Goal: Information Seeking & Learning: Find specific fact

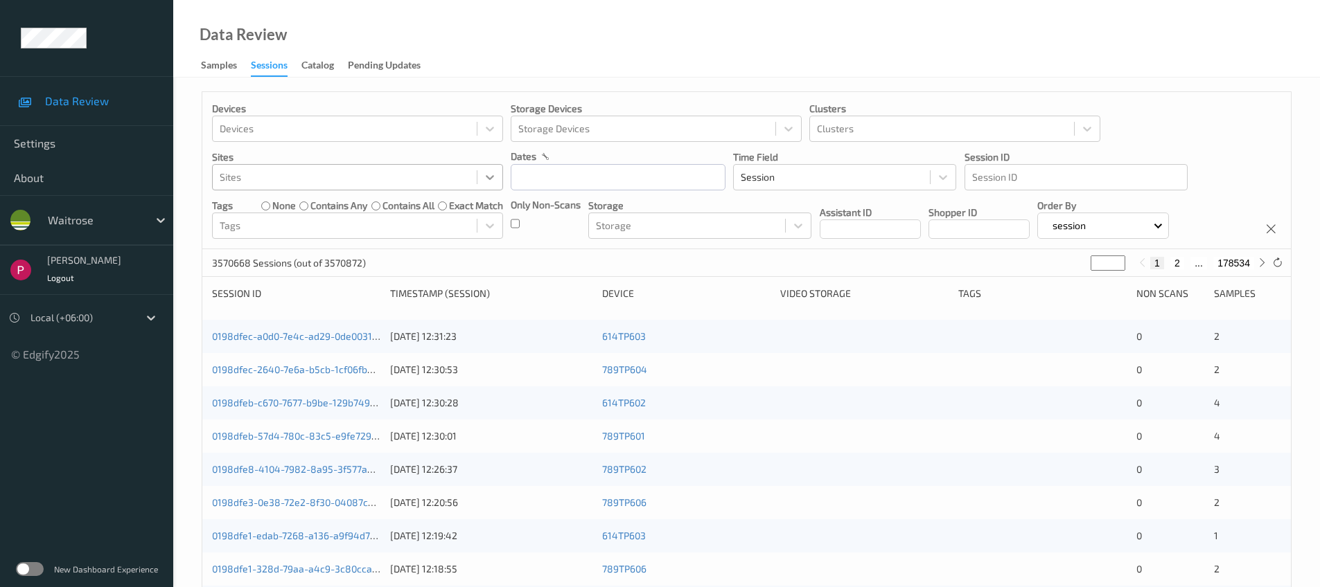
click at [494, 170] on icon at bounding box center [490, 177] width 14 height 14
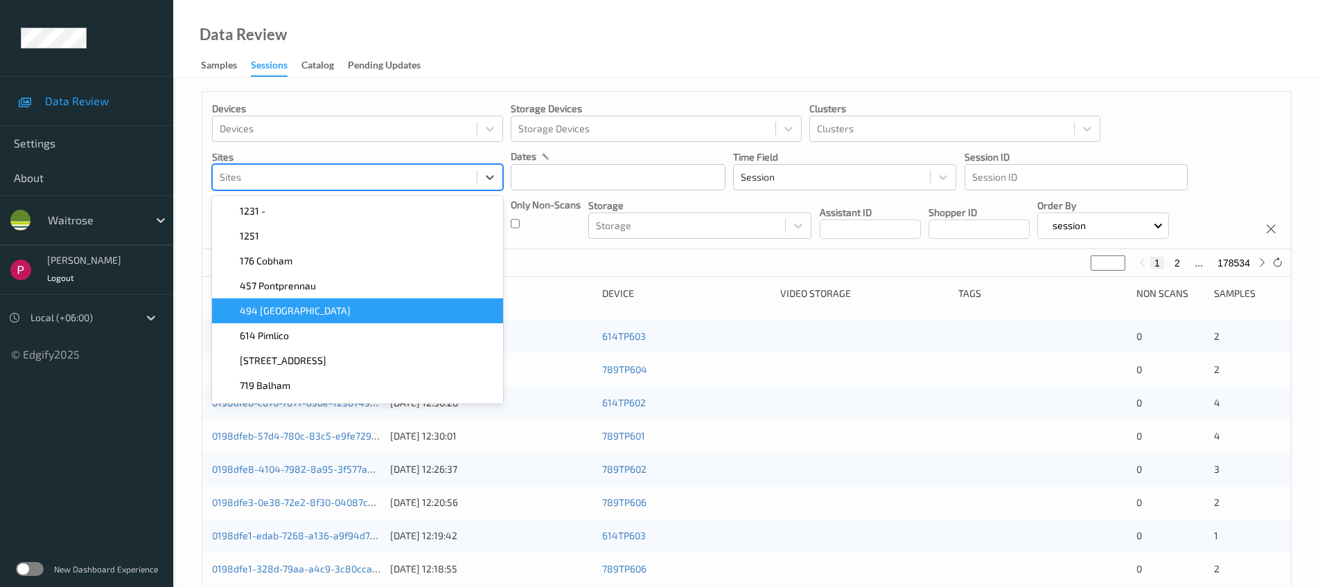
click at [350, 312] on div "494 Altrincham" at bounding box center [357, 311] width 274 height 14
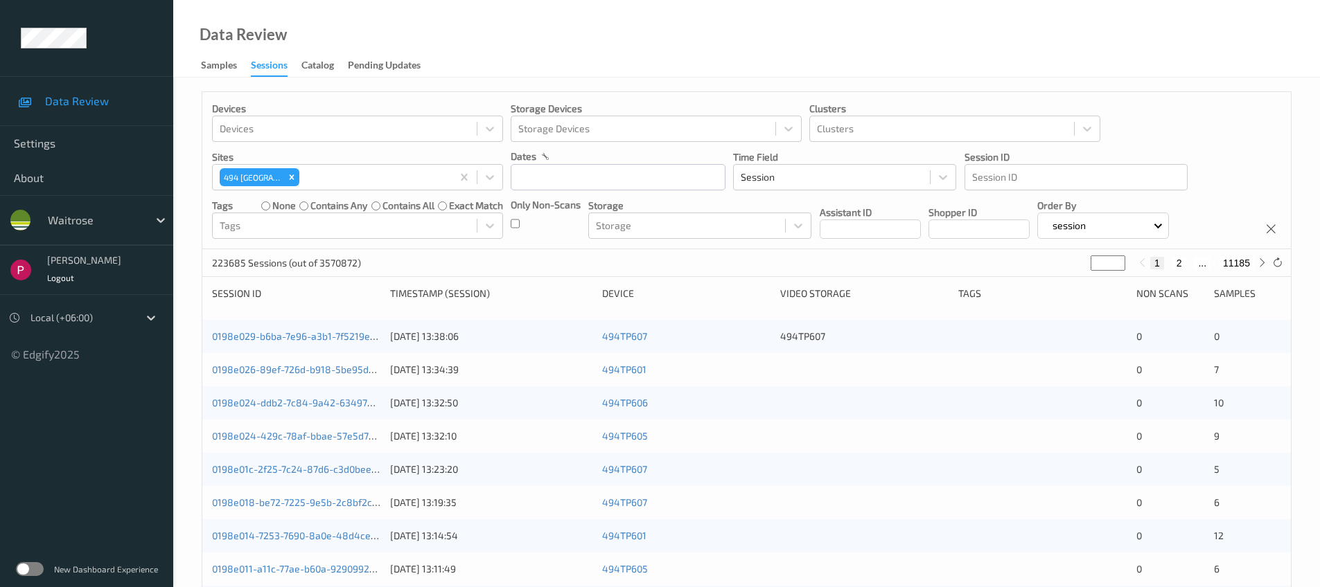
click at [551, 231] on div "Only Non-Scans" at bounding box center [545, 218] width 70 height 41
click at [313, 231] on div at bounding box center [345, 225] width 250 height 17
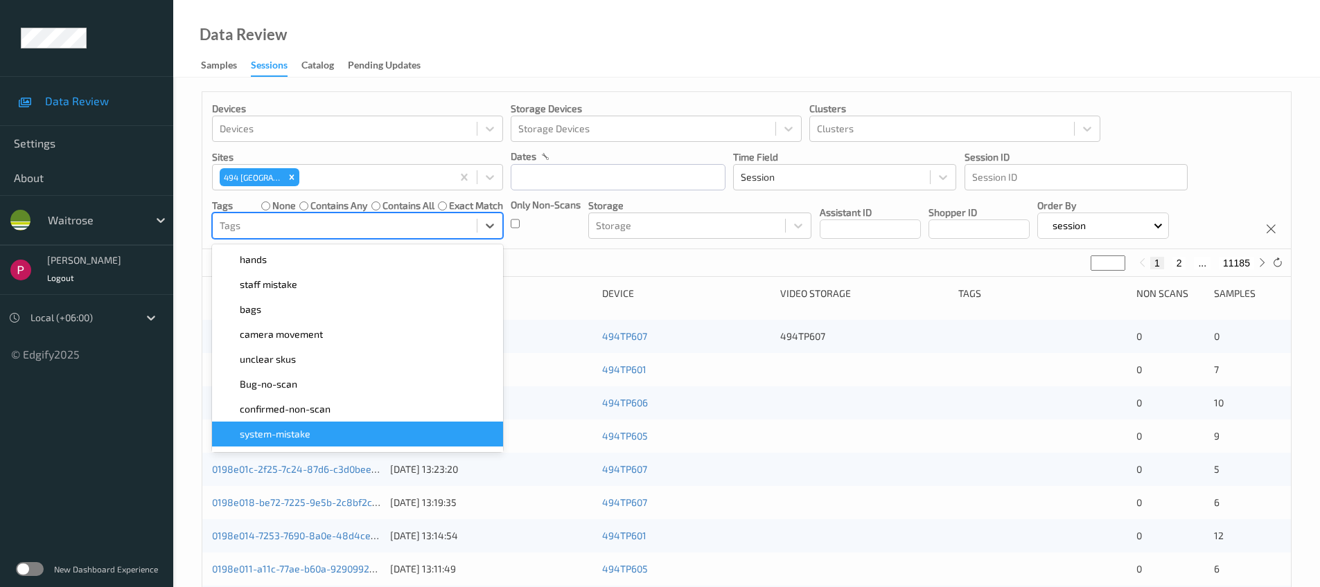
click at [310, 433] on span "system-mistake" at bounding box center [275, 434] width 71 height 14
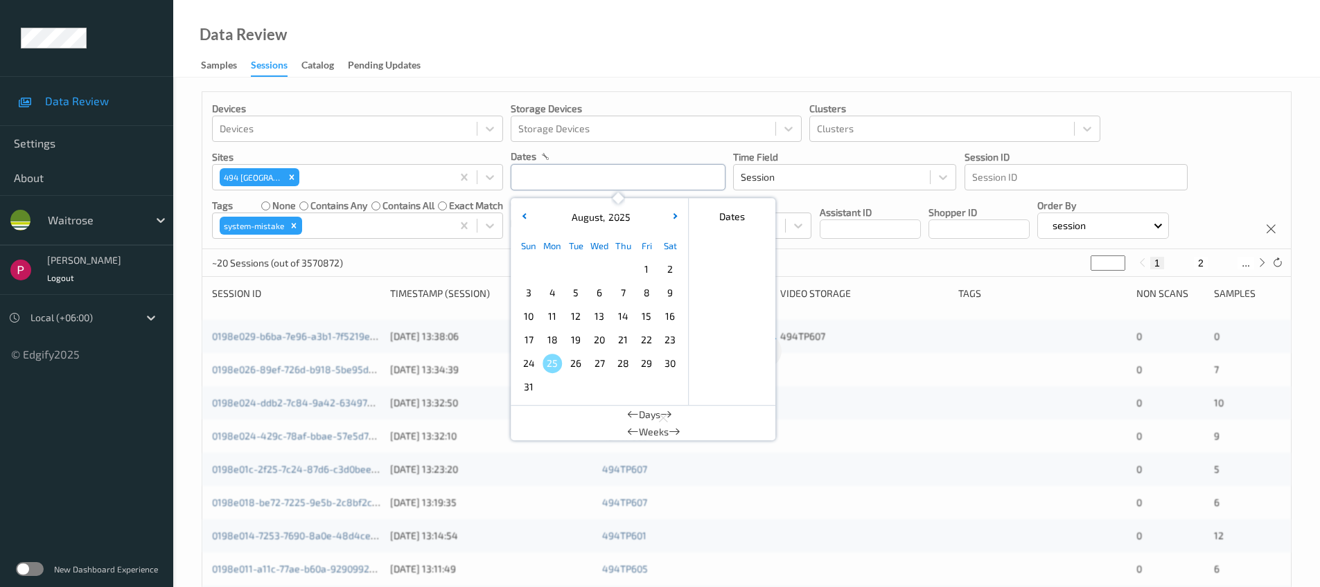
click at [565, 175] on input "text" at bounding box center [617, 177] width 215 height 26
click at [619, 294] on span "7" at bounding box center [622, 292] width 19 height 19
type input "07/08/2025 00:00 -> 07/08/2025 23:59"
click at [1181, 112] on div "Devices Devices Storage Devices Storage Devices Clusters Clusters Sites 494 Alt…" at bounding box center [746, 170] width 1088 height 157
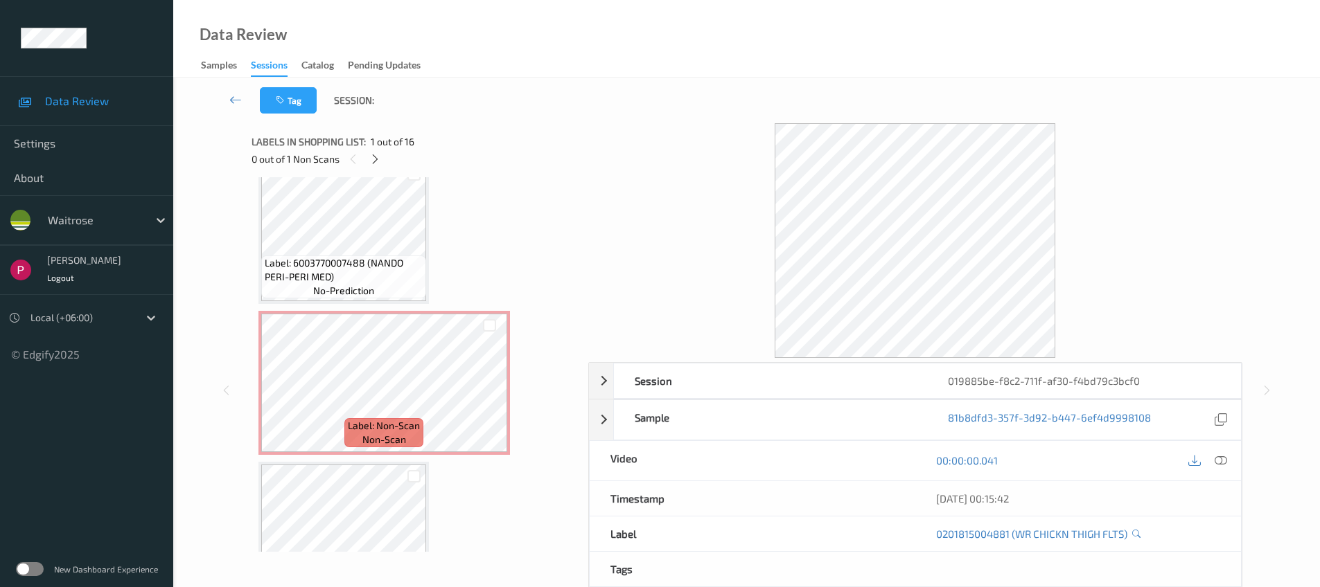
scroll to position [1537, 0]
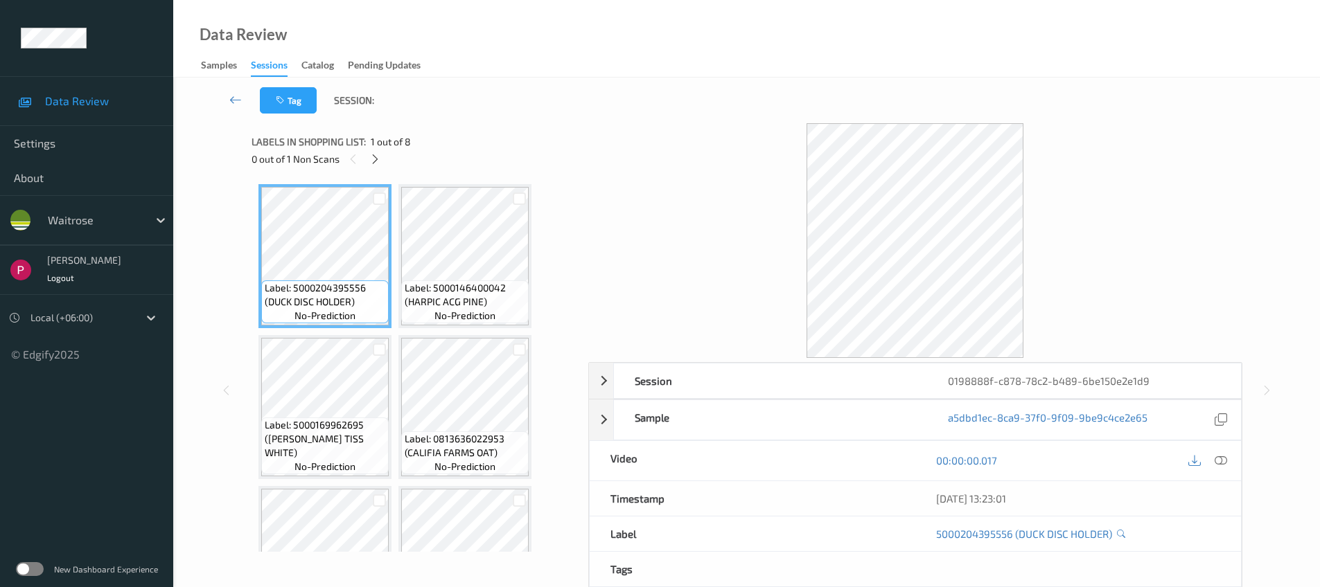
scroll to position [387, 0]
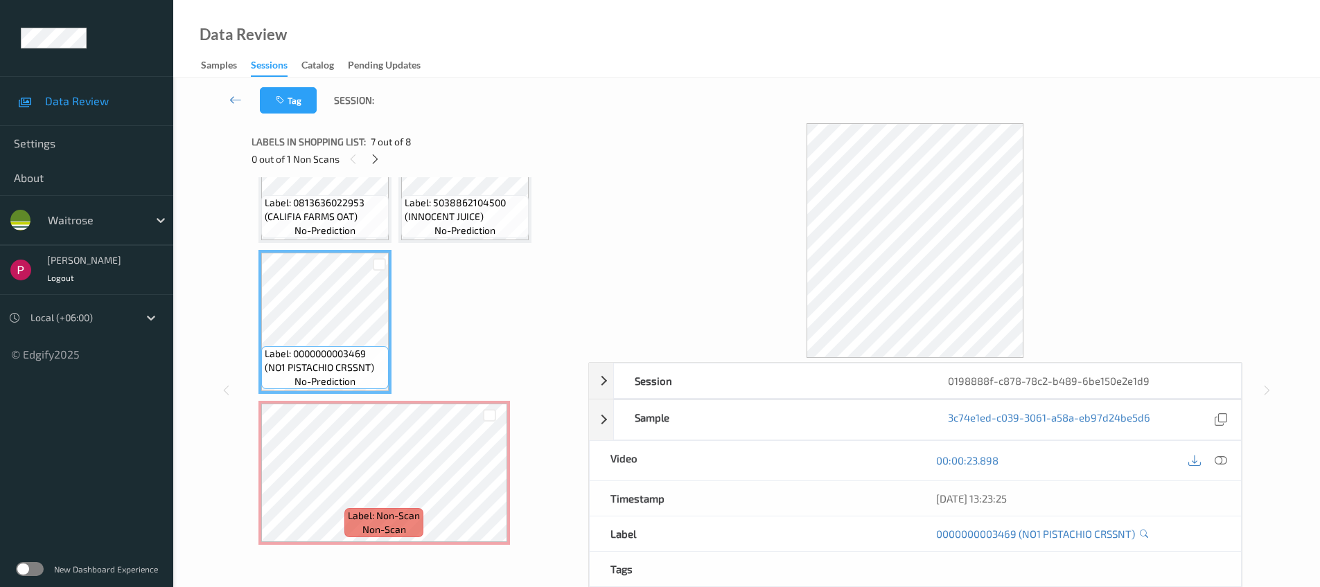
drag, startPoint x: 1035, startPoint y: 381, endPoint x: 1255, endPoint y: 403, distance: 221.4
click at [1037, 380] on div "0198888f-c878-78c2-b489-6be150e2e1d9" at bounding box center [1083, 381] width 313 height 35
click at [1219, 423] on icon at bounding box center [1220, 420] width 12 height 12
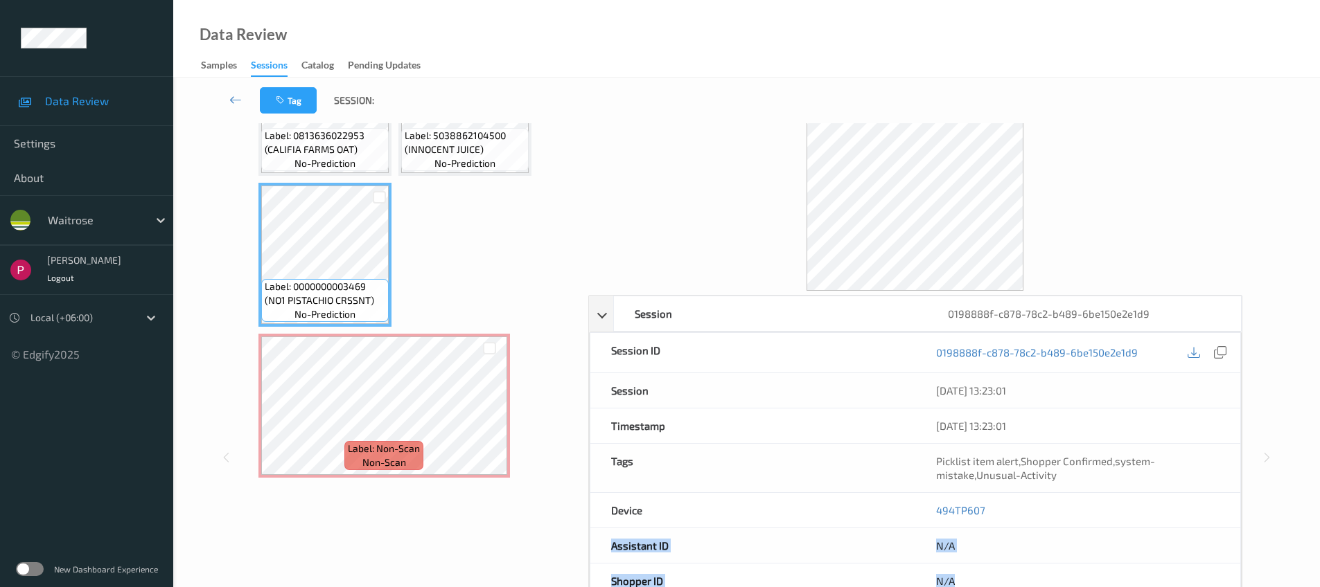
scroll to position [86, 0]
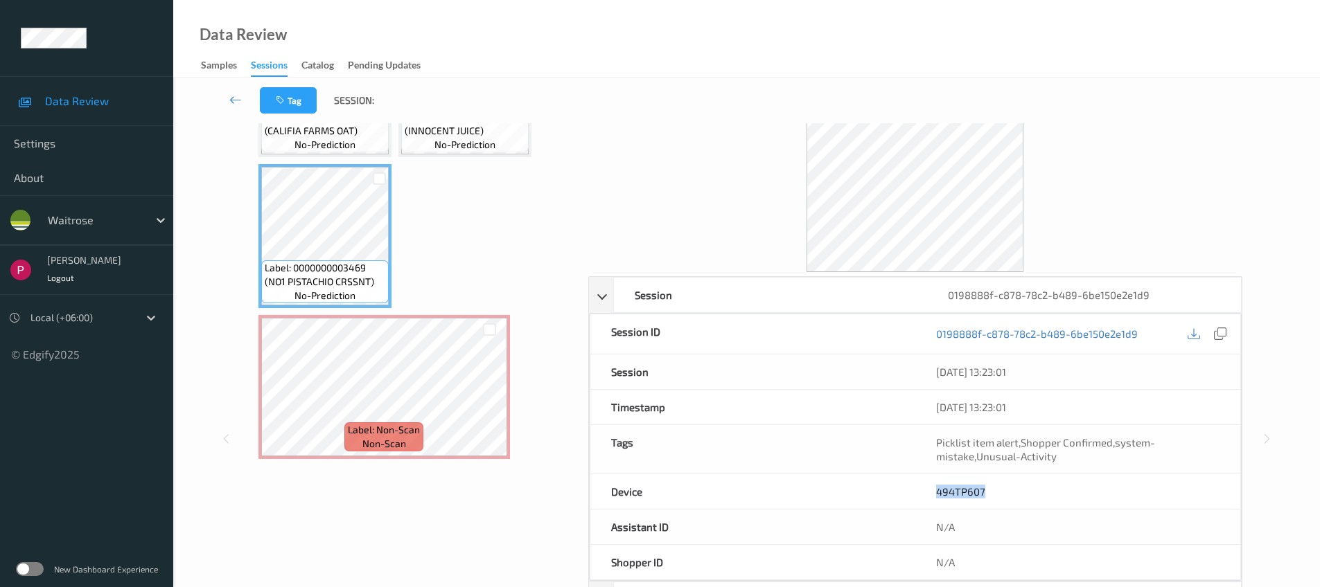
drag, startPoint x: 966, startPoint y: 581, endPoint x: 932, endPoint y: 494, distance: 93.9
click at [933, 494] on div "494TP607" at bounding box center [1077, 491] width 325 height 35
copy link "494TP607"
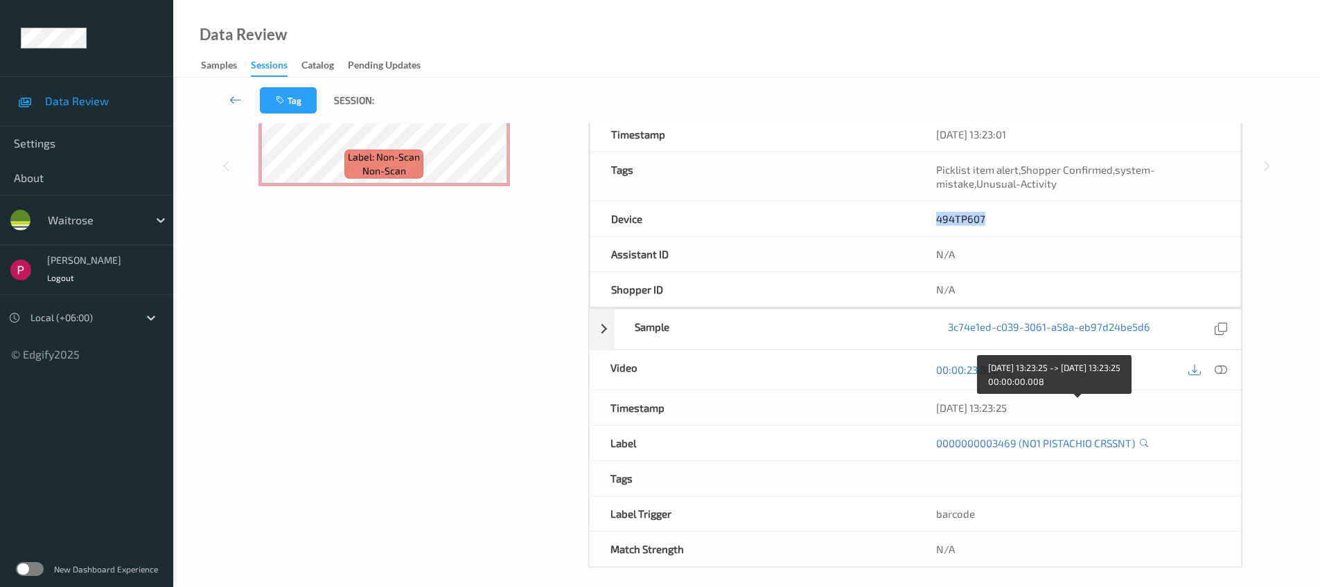
drag, startPoint x: 1045, startPoint y: 406, endPoint x: 936, endPoint y: 409, distance: 108.1
click at [936, 409] on div "08/08/2025 13:23:25" at bounding box center [1078, 408] width 284 height 14
copy div "08/08/2025 13:23:25"
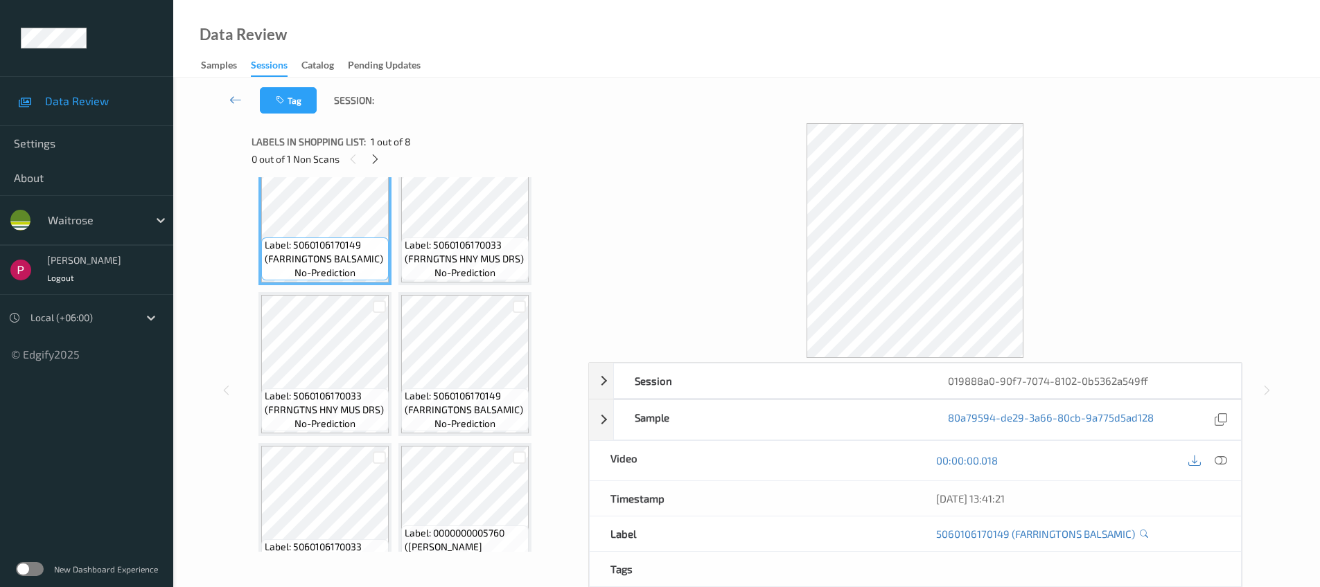
scroll to position [387, 0]
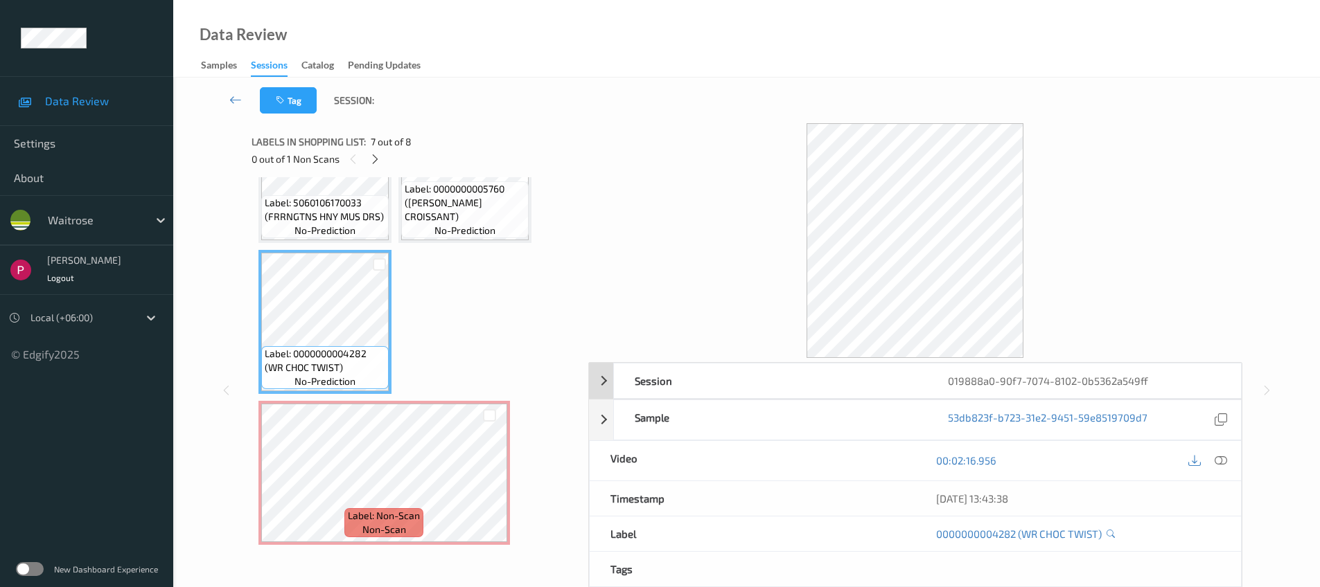
click at [1072, 389] on div "019888a0-90f7-7074-8102-0b5362a549ff" at bounding box center [1083, 381] width 313 height 35
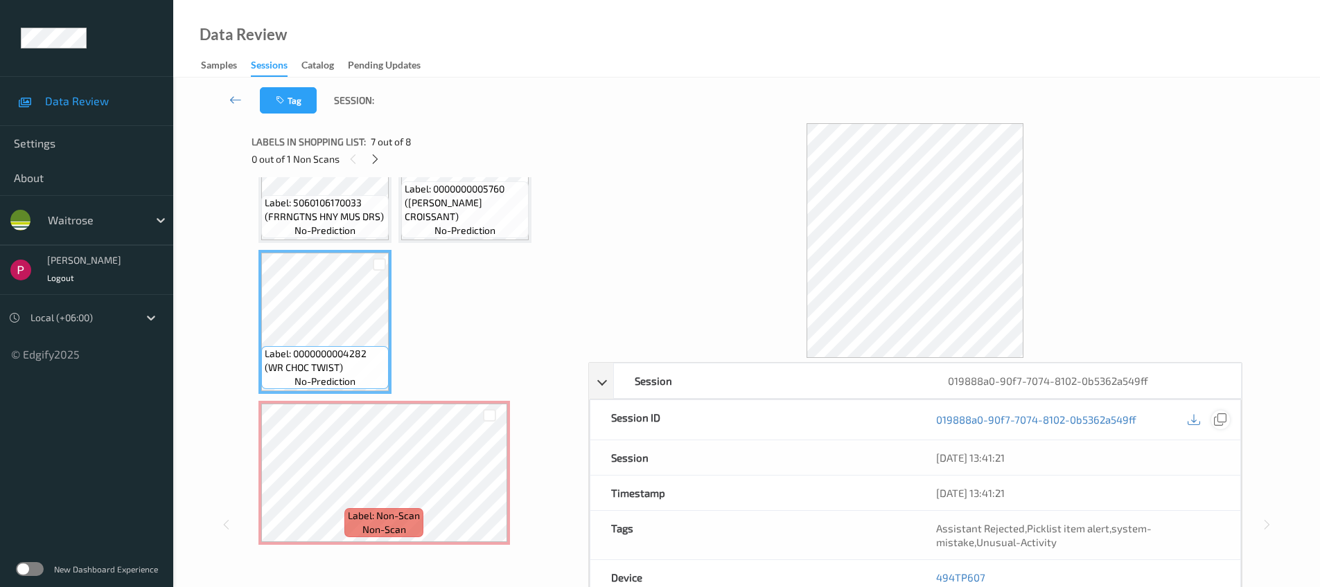
click at [1220, 416] on icon at bounding box center [1220, 420] width 12 height 12
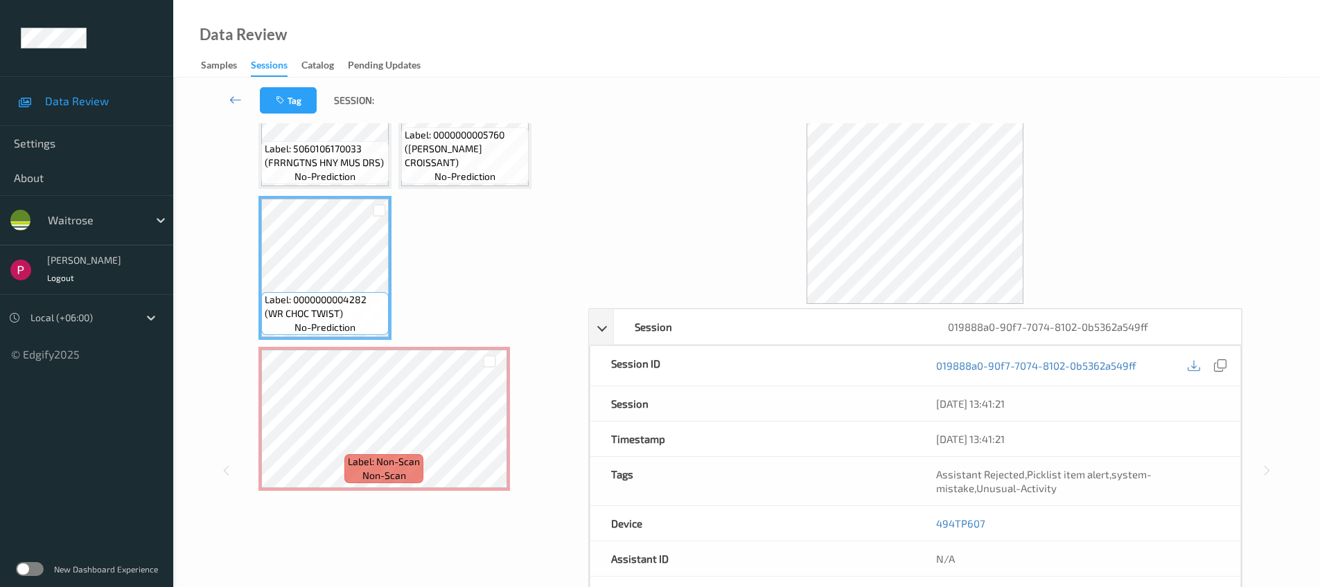
scroll to position [0, 0]
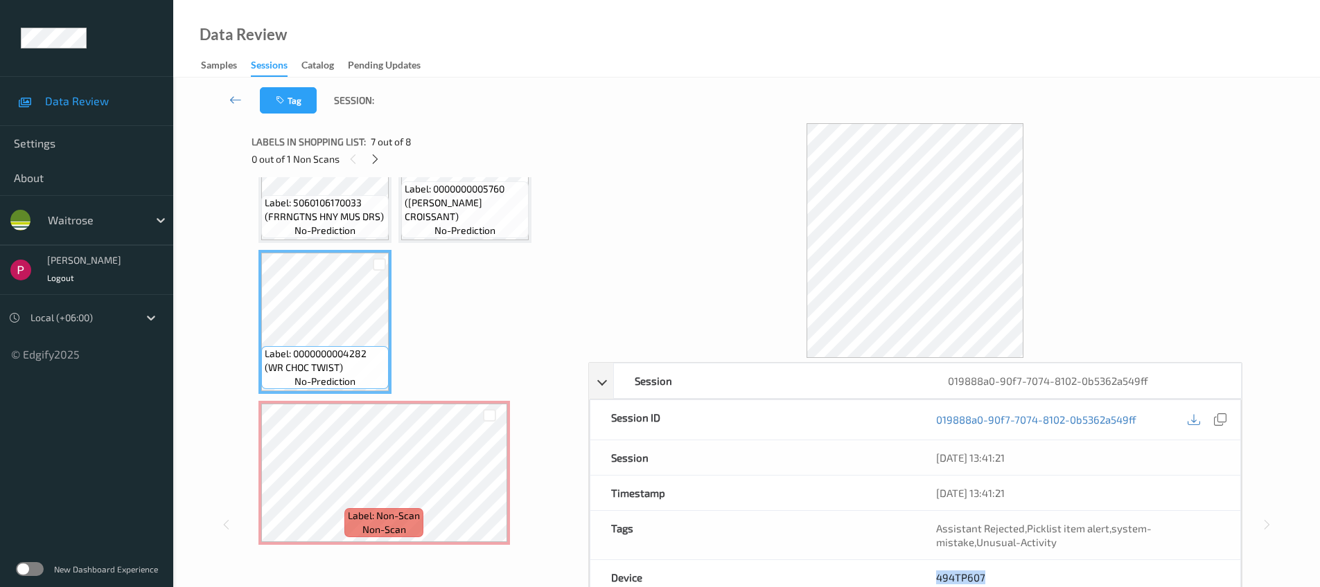
drag, startPoint x: 986, startPoint y: 577, endPoint x: 930, endPoint y: 566, distance: 57.2
click at [932, 573] on div "494TP607" at bounding box center [1077, 577] width 325 height 35
copy link "494TP607"
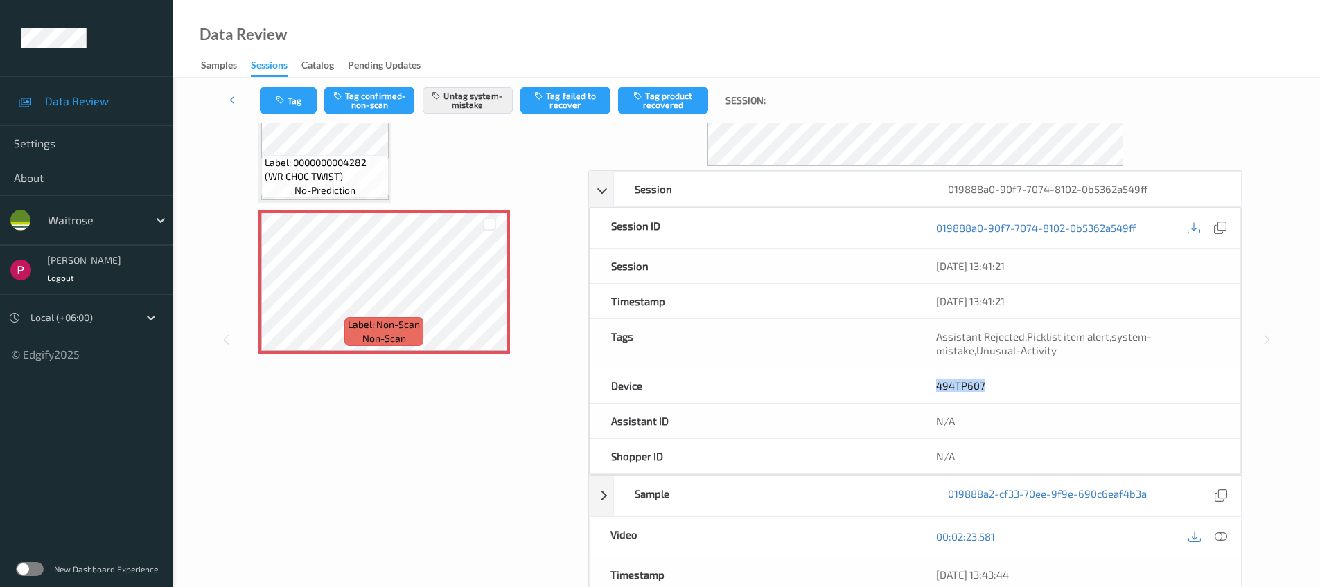
scroll to position [245, 0]
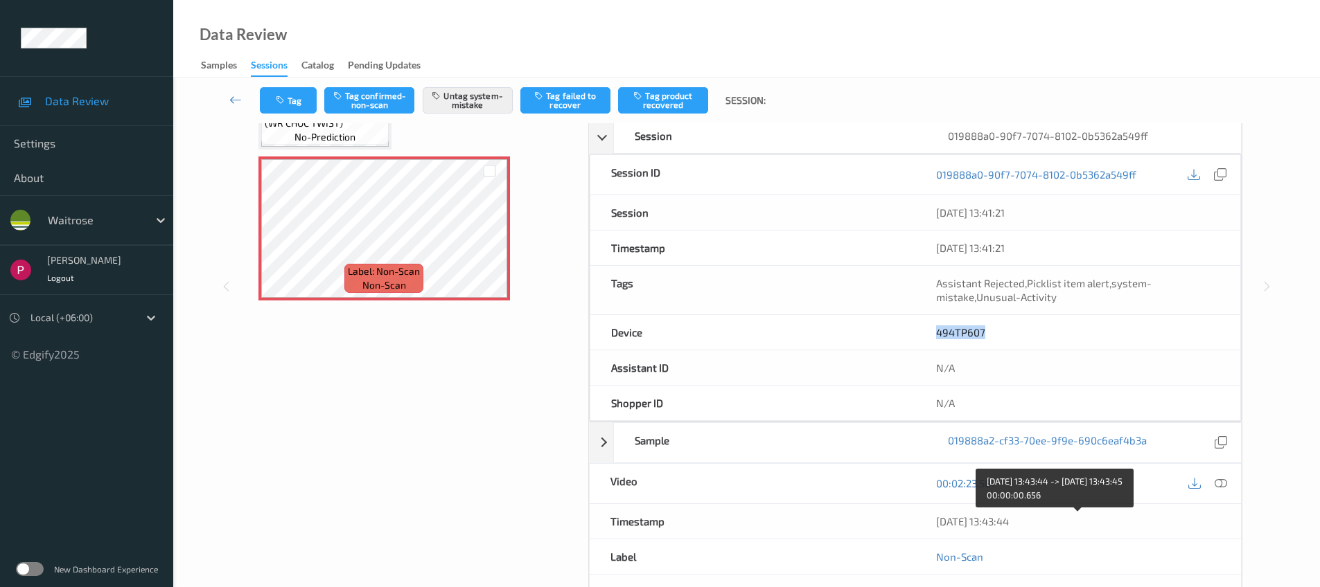
drag, startPoint x: 1000, startPoint y: 522, endPoint x: 934, endPoint y: 516, distance: 66.0
click at [934, 517] on div "08/08/2025 13:43:44" at bounding box center [1078, 521] width 326 height 35
copy div "08/08/2025 13:43:44"
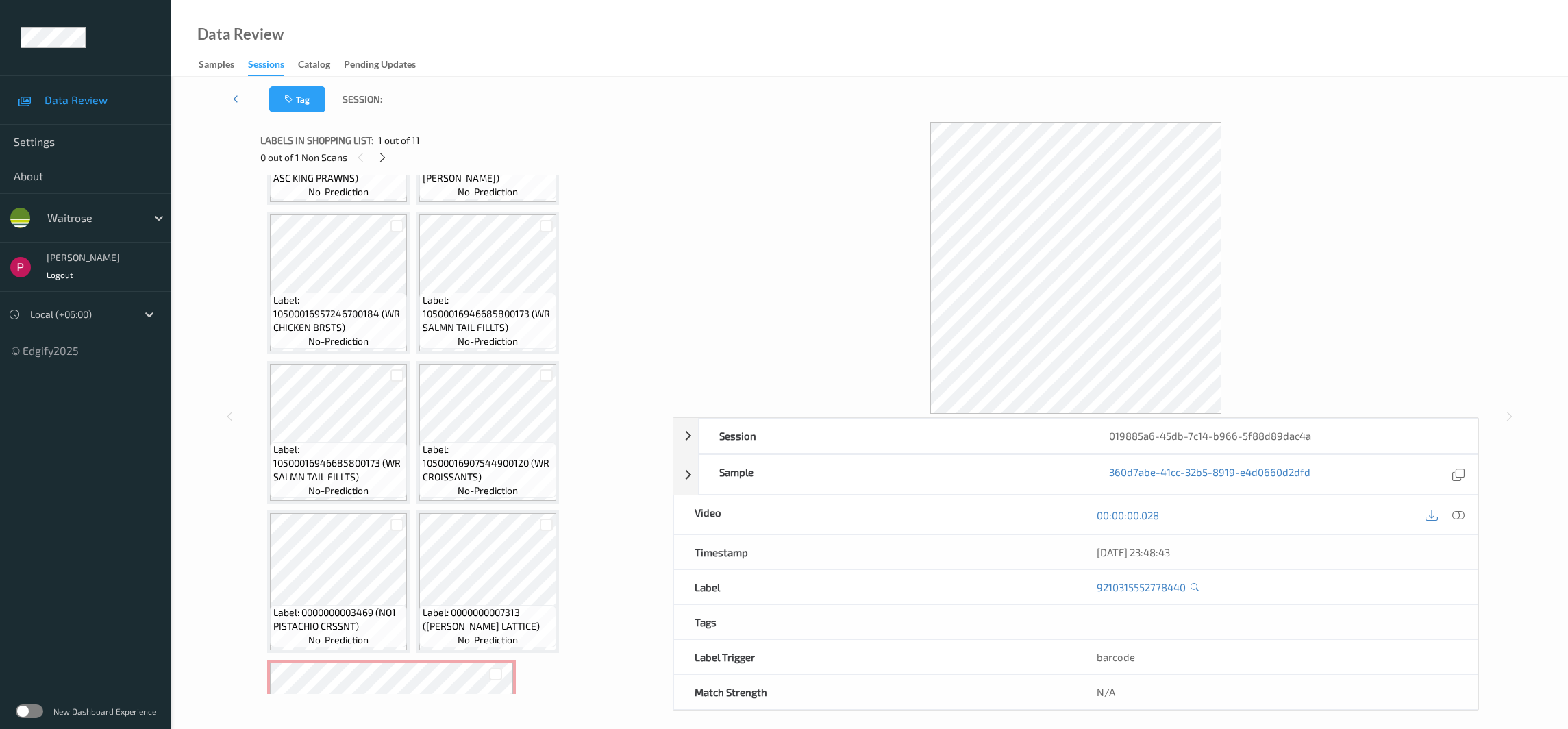
scroll to position [385, 0]
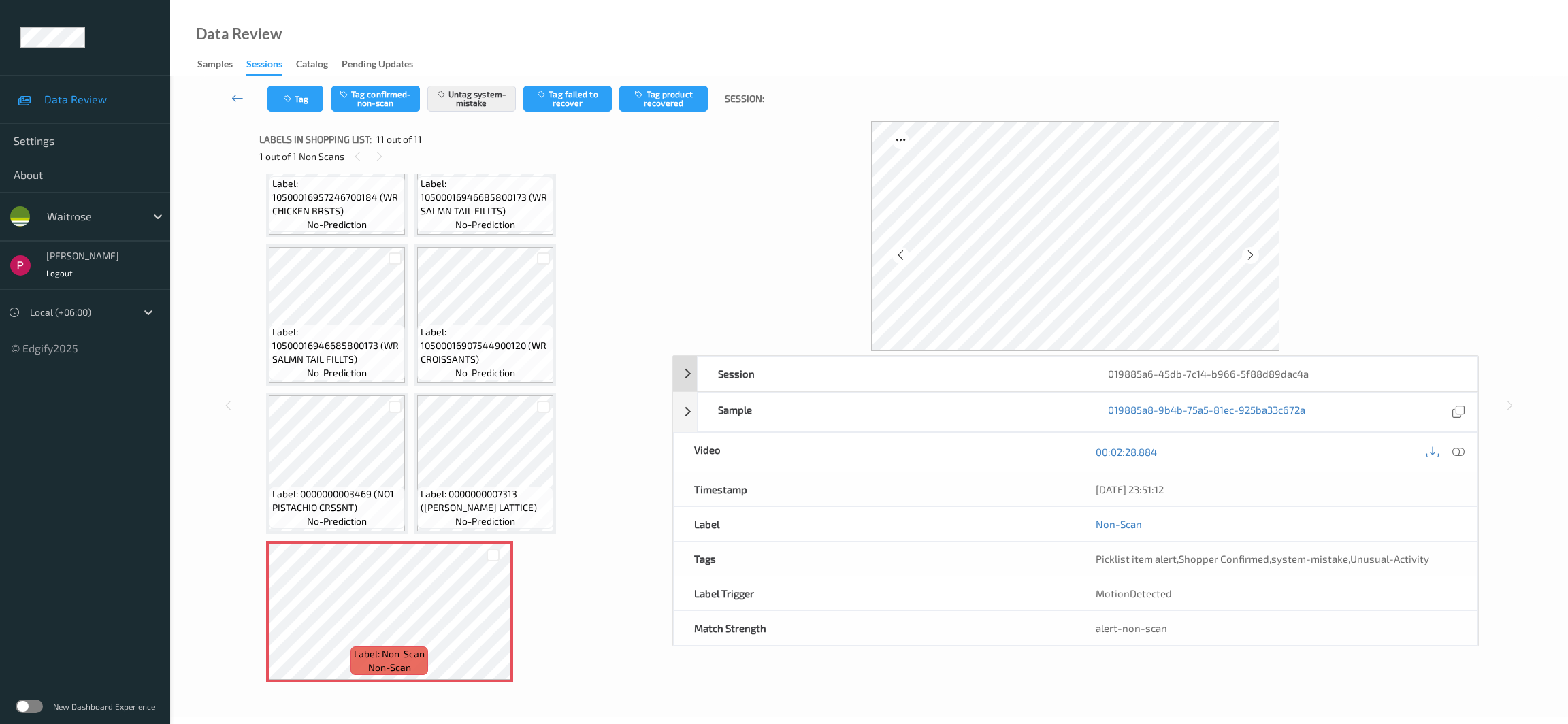
click at [1260, 371] on div "019885a6-45db-7c14-b966-5f88d89dac4a" at bounding box center [1282, 373] width 390 height 34
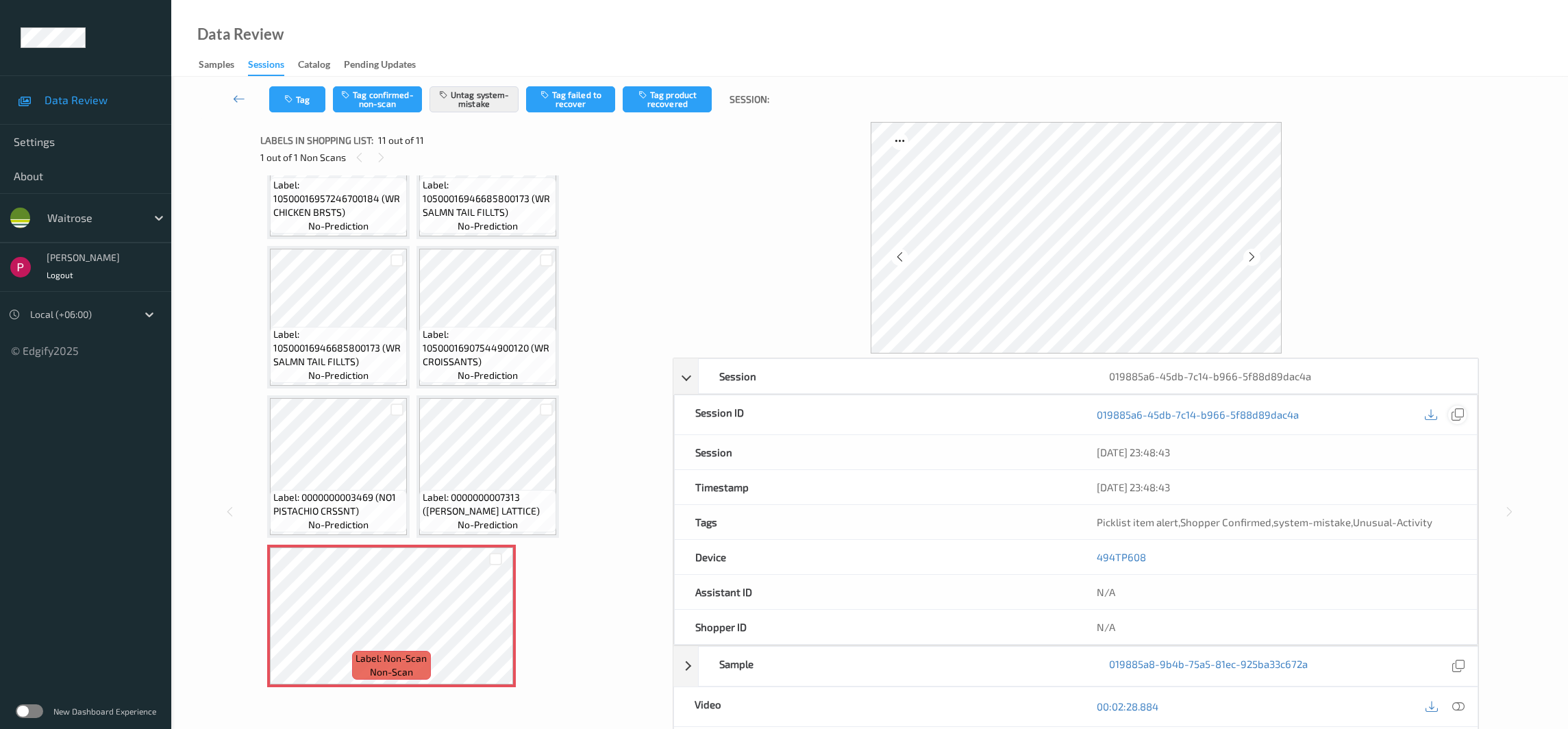
click at [1314, 415] on icon at bounding box center [1457, 414] width 12 height 12
drag, startPoint x: 1151, startPoint y: 557, endPoint x: 1093, endPoint y: 559, distance: 58.0
click at [1093, 559] on div "494TP608" at bounding box center [1275, 557] width 400 height 35
copy link "494TP608"
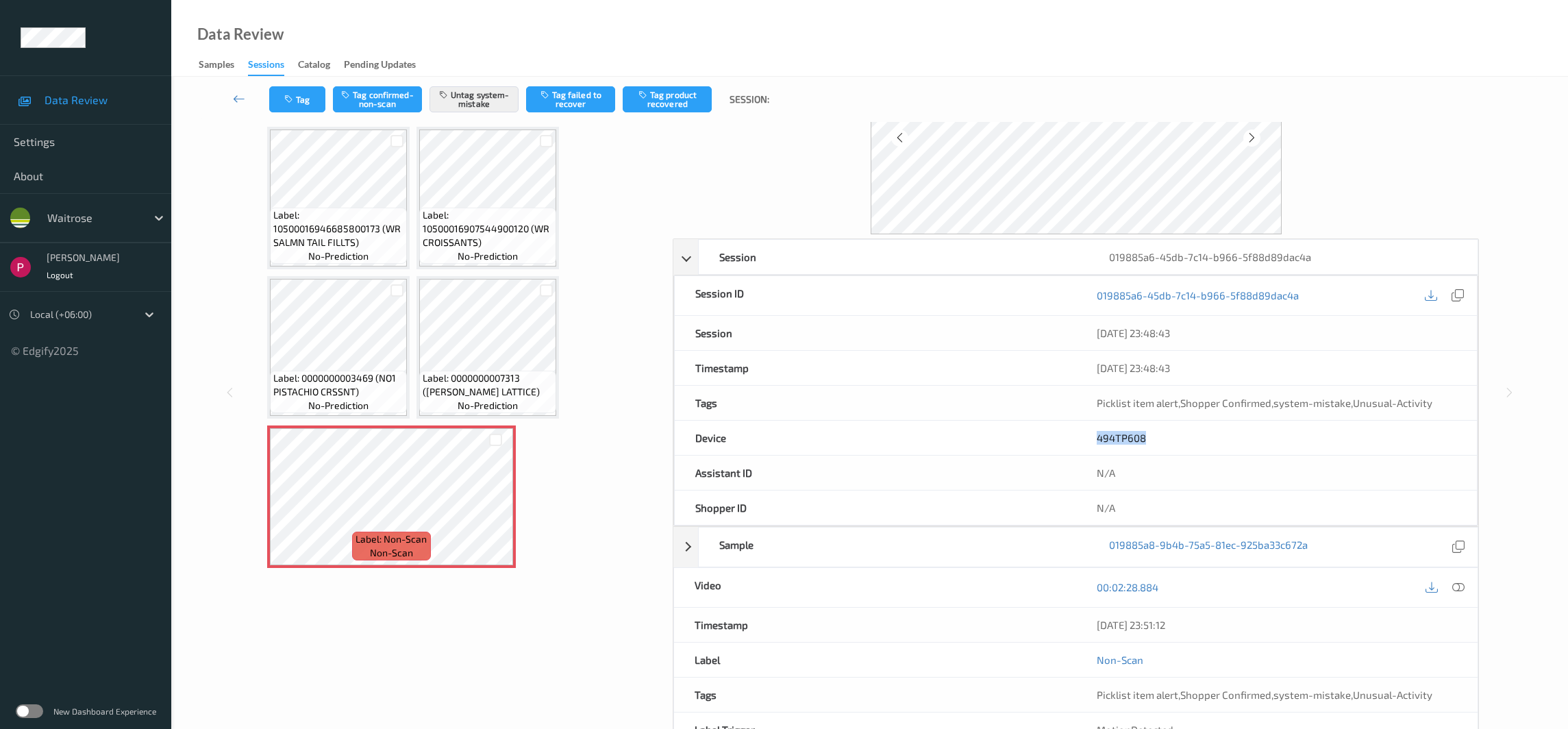
scroll to position [120, 0]
drag, startPoint x: 1205, startPoint y: 629, endPoint x: 1088, endPoint y: 620, distance: 117.3
click at [1088, 581] on div "07/08/2025 23:51:12" at bounding box center [1276, 624] width 401 height 35
copy div "07/08/2025 23:51:12"
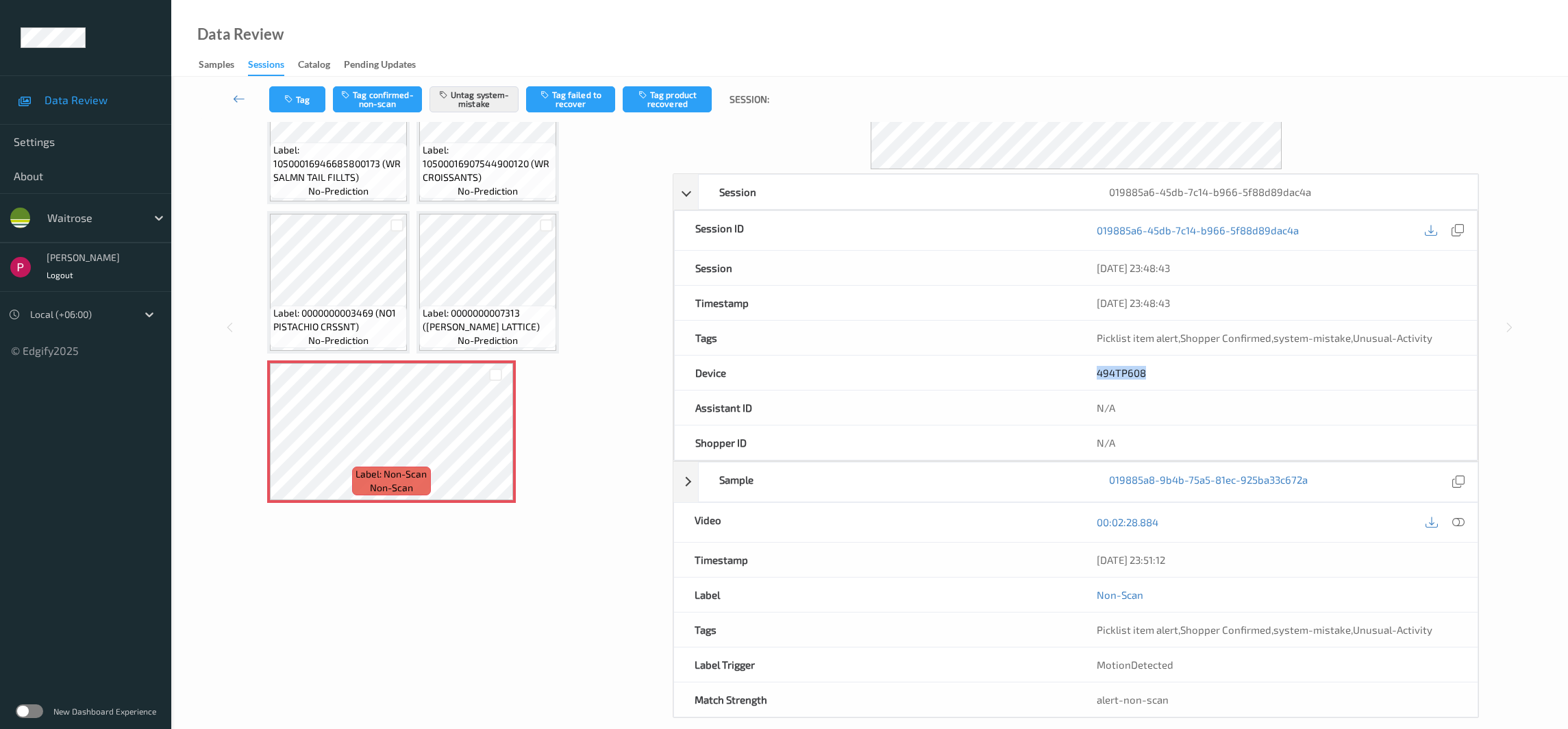
scroll to position [201, 0]
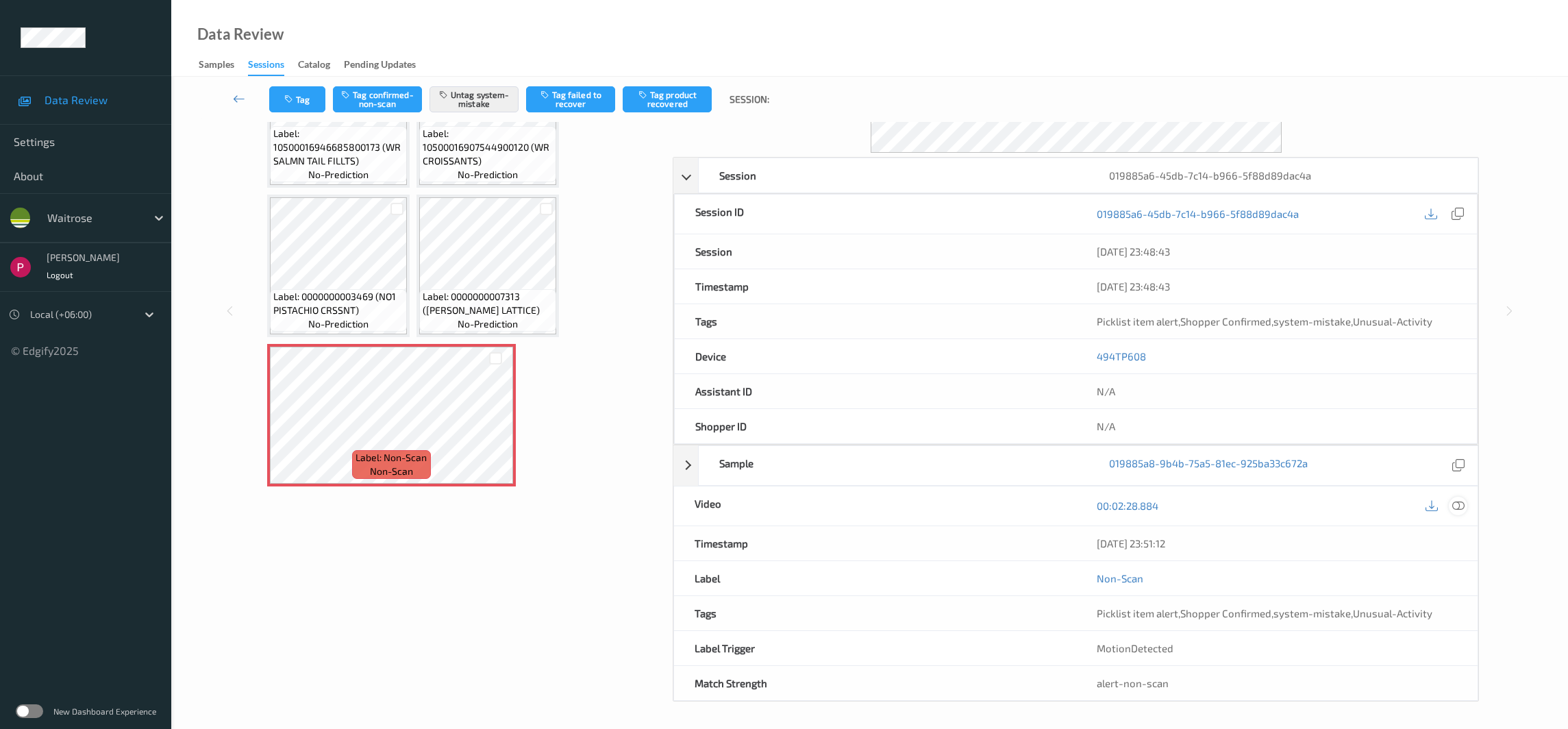
click at [1314, 508] on icon at bounding box center [1457, 505] width 12 height 12
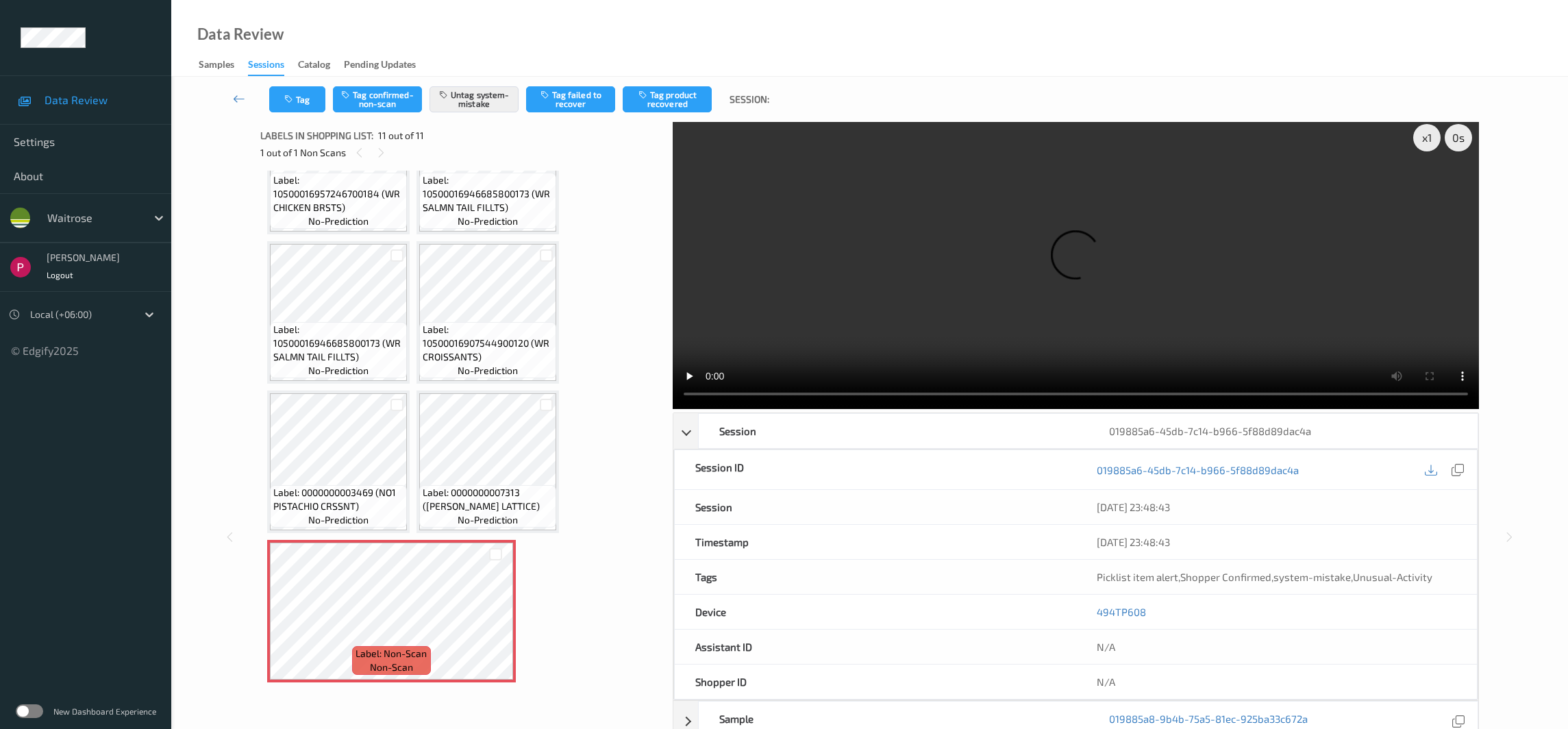
scroll to position [0, 0]
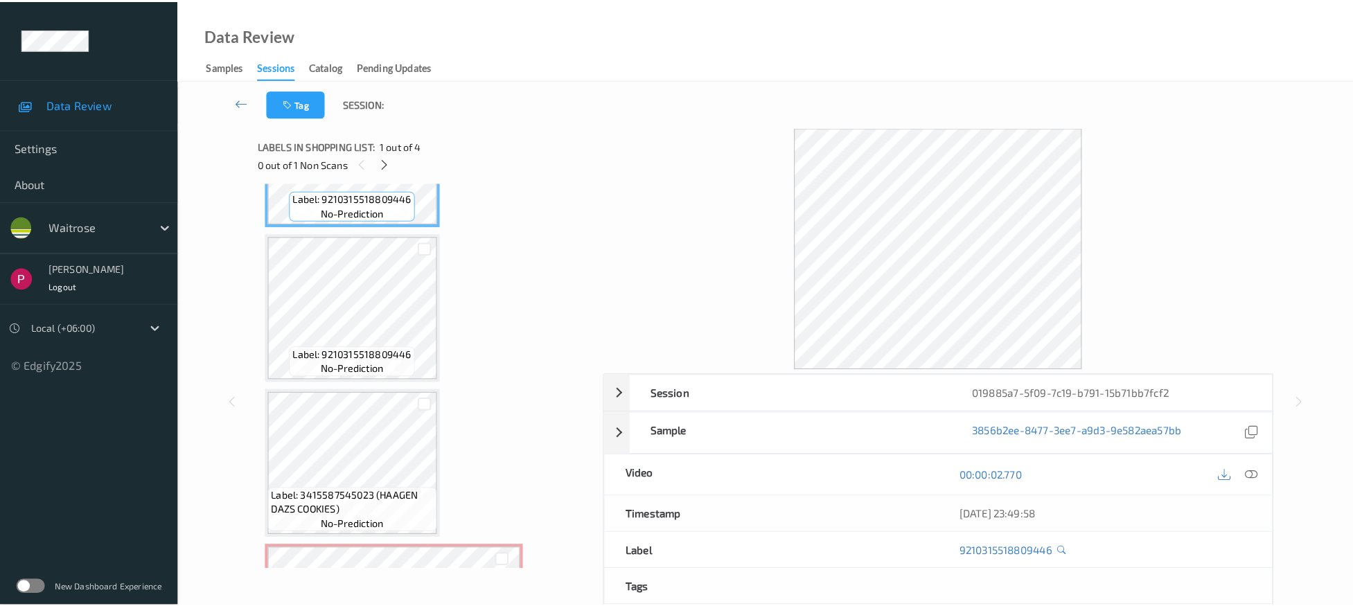
scroll to position [236, 0]
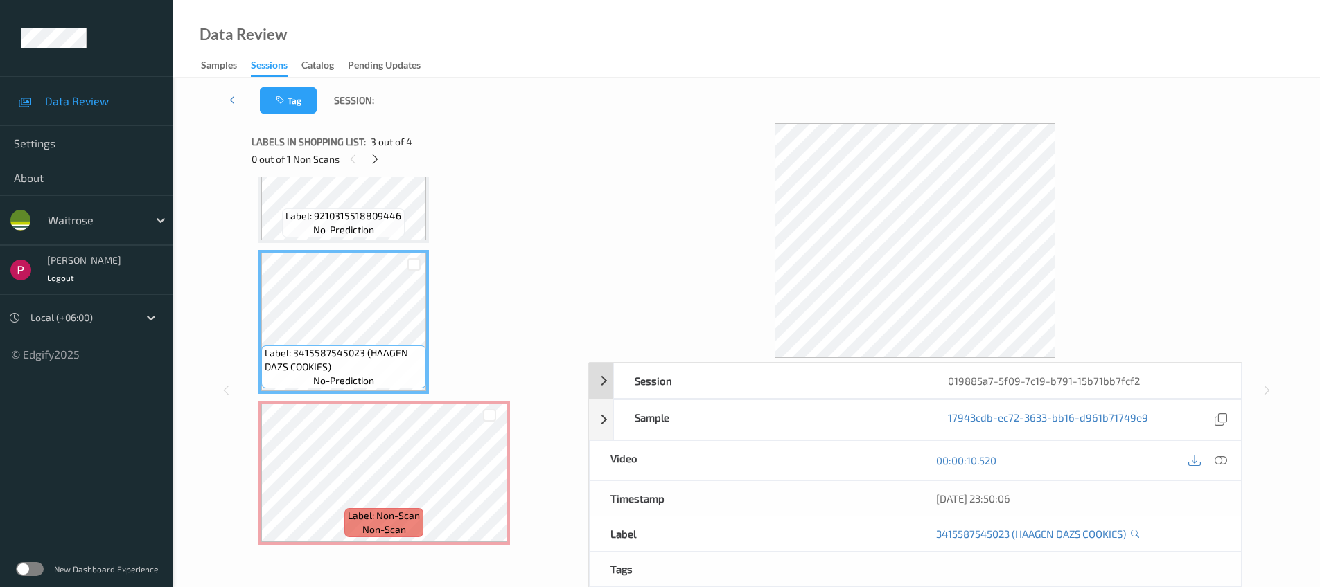
click at [1126, 387] on div "019885a7-5f09-7c19-b791-15b71bb7fcf2" at bounding box center [1083, 381] width 313 height 35
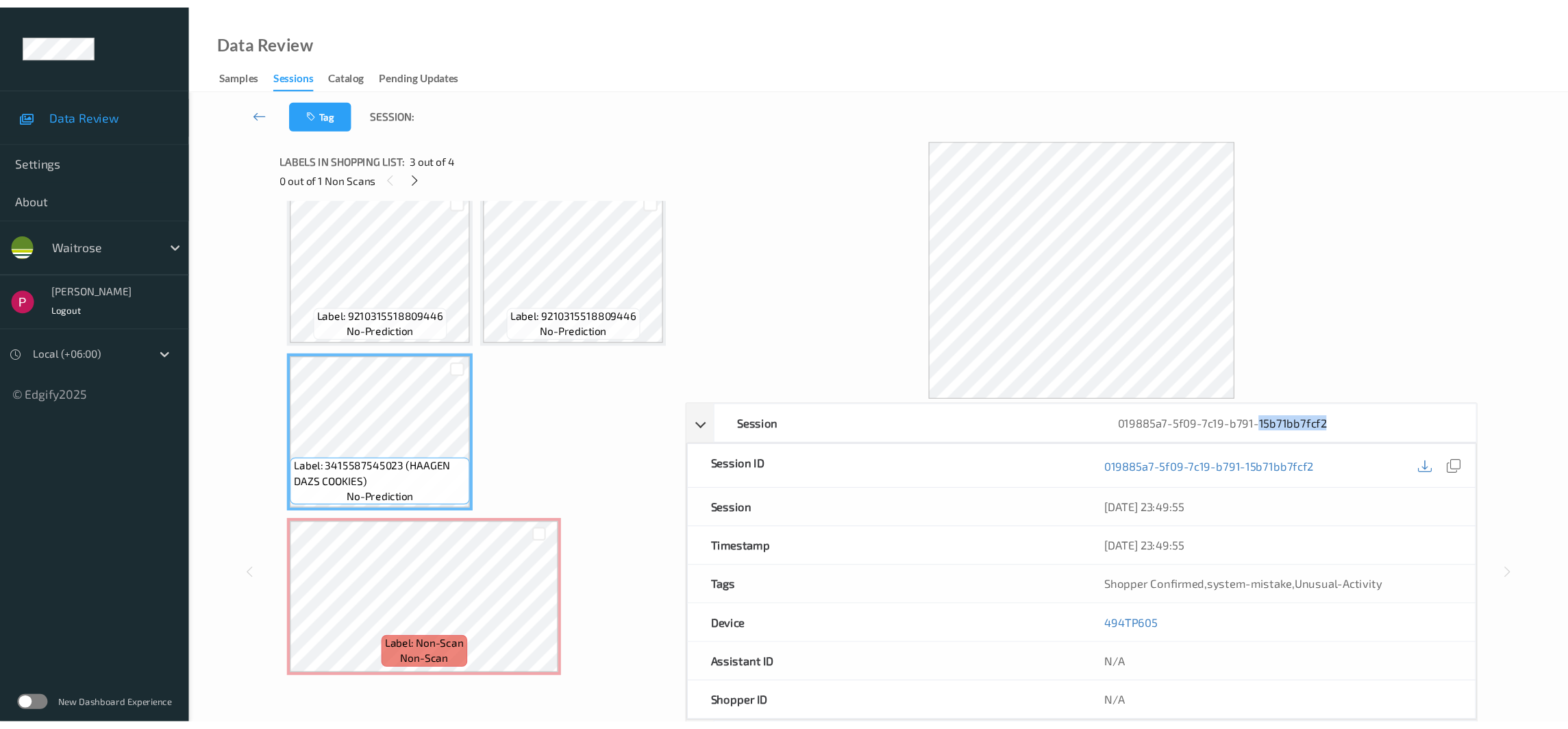
scroll to position [0, 0]
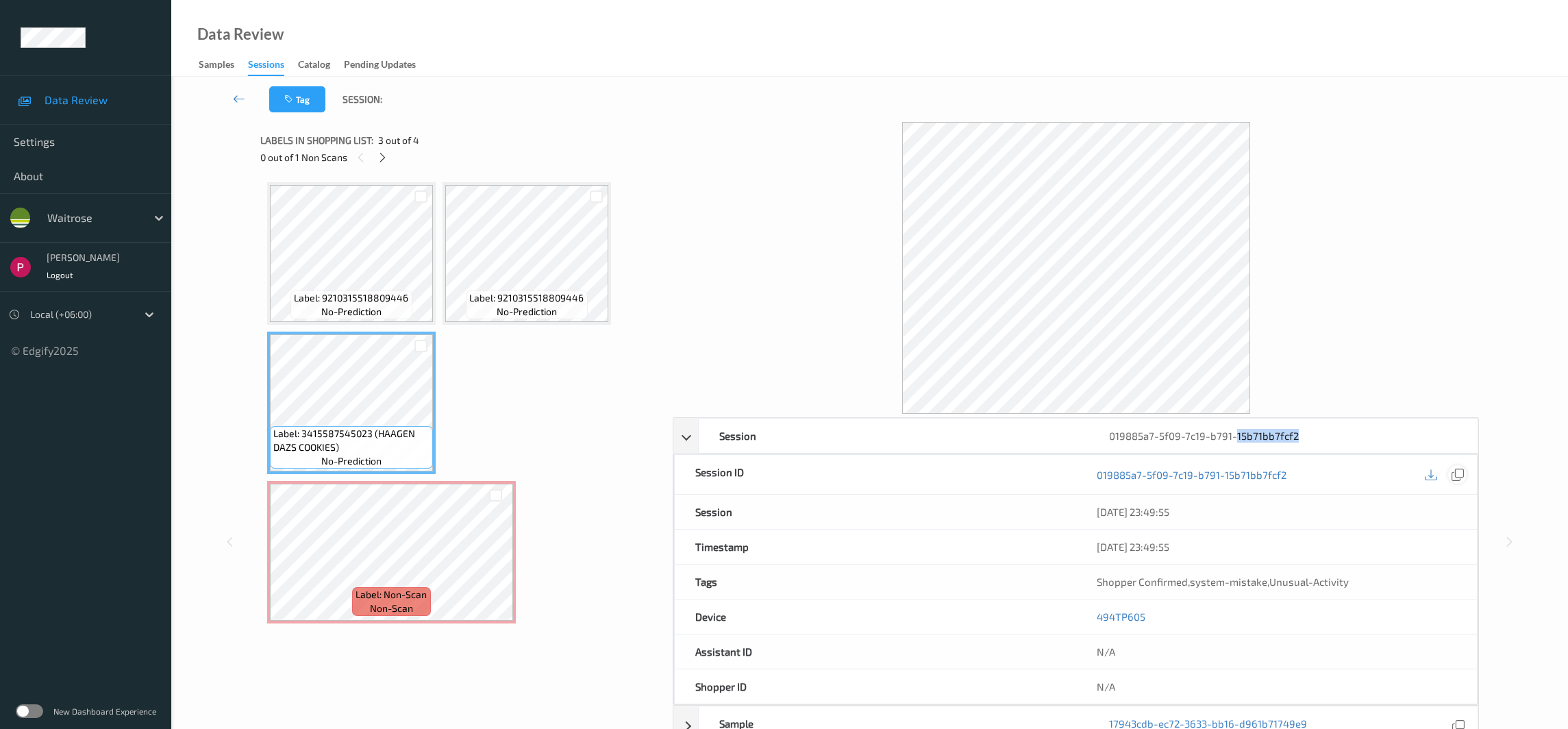
click at [1314, 476] on icon at bounding box center [1457, 474] width 12 height 12
drag, startPoint x: 1151, startPoint y: 619, endPoint x: 1113, endPoint y: 632, distance: 40.2
click at [1085, 581] on div "494TP605" at bounding box center [1275, 616] width 400 height 35
copy link "494TP605"
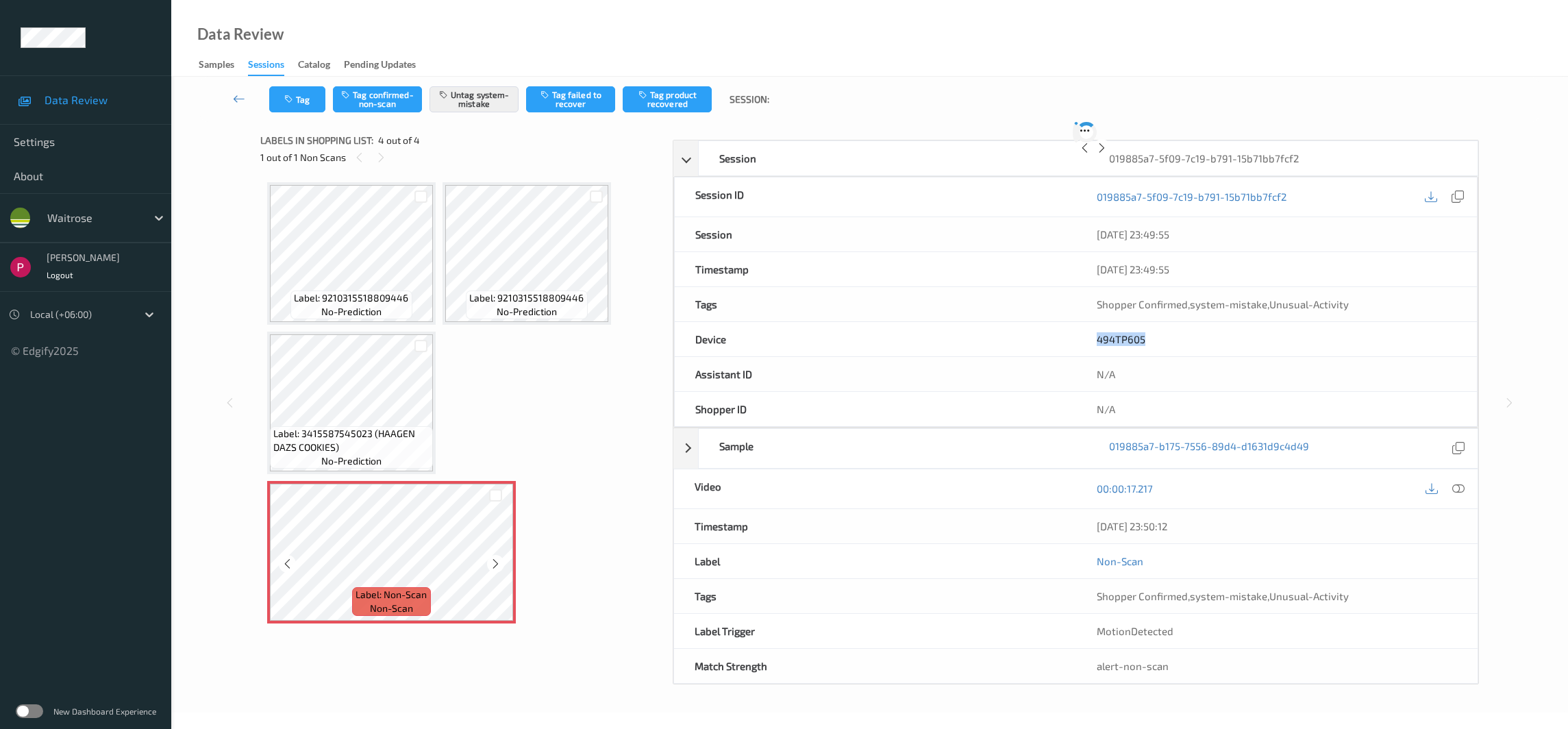
scroll to position [201, 0]
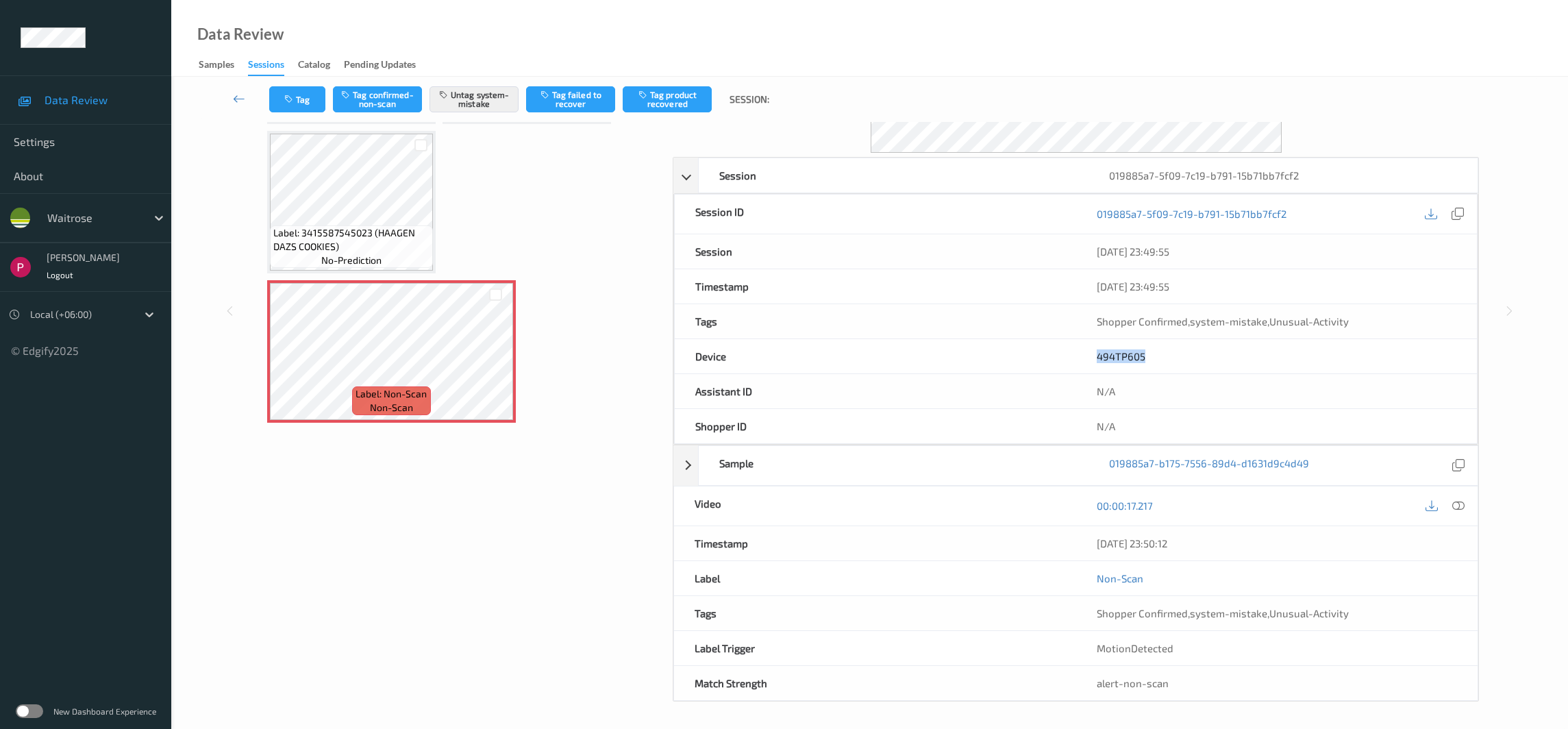
drag, startPoint x: 1191, startPoint y: 547, endPoint x: 1073, endPoint y: 541, distance: 118.2
click at [1073, 541] on div "Timestamp 07/08/2025 23:50:12" at bounding box center [1076, 543] width 805 height 35
copy div "07/08/2025 23:50:12"
click at [1314, 504] on div "00:00:17.217" at bounding box center [1276, 505] width 401 height 39
click at [1314, 504] on icon at bounding box center [1457, 505] width 12 height 12
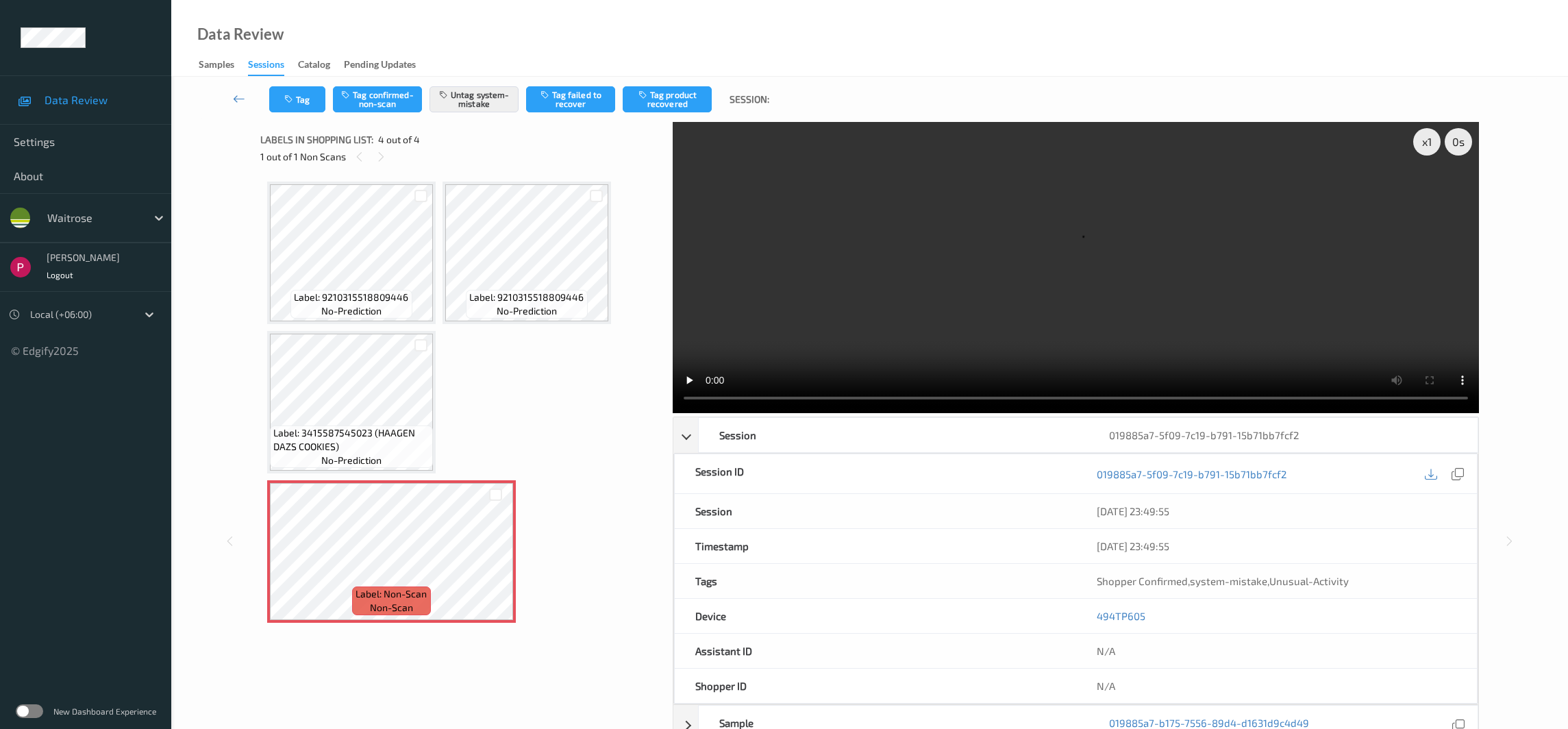
scroll to position [0, 0]
